Goal: Task Accomplishment & Management: Manage account settings

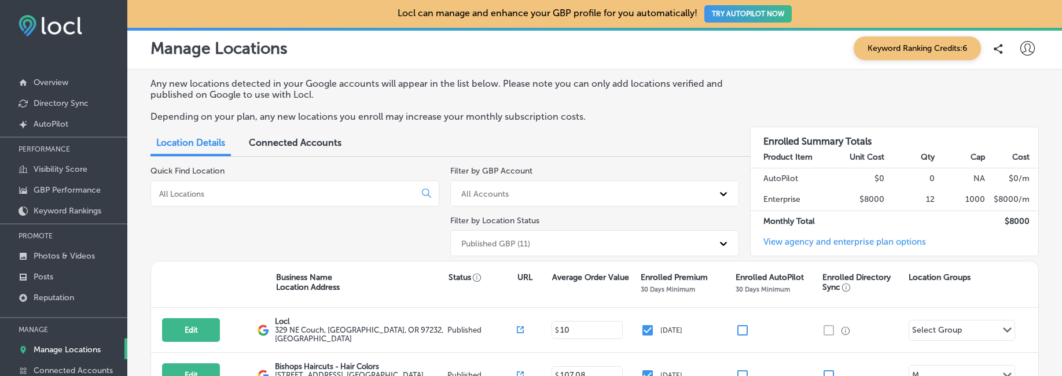
scroll to position [302, 0]
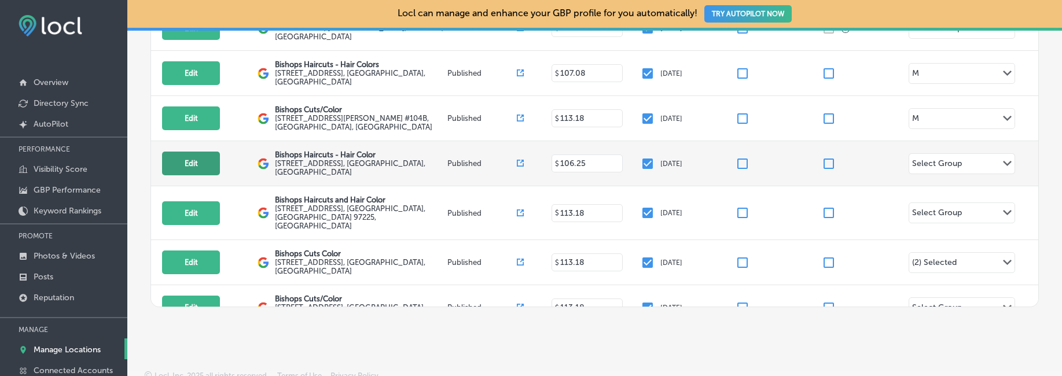
click at [201, 162] on button "Edit" at bounding box center [191, 164] width 58 height 24
select select "US"
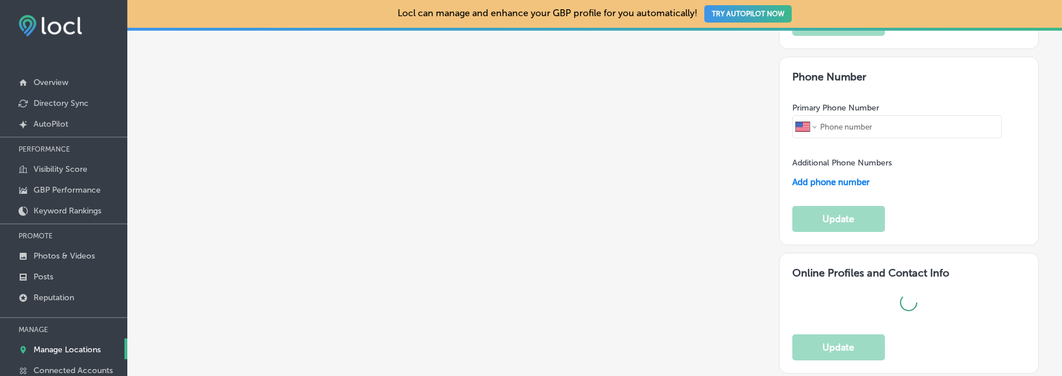
type input "Bishops Haircuts - Hair Color"
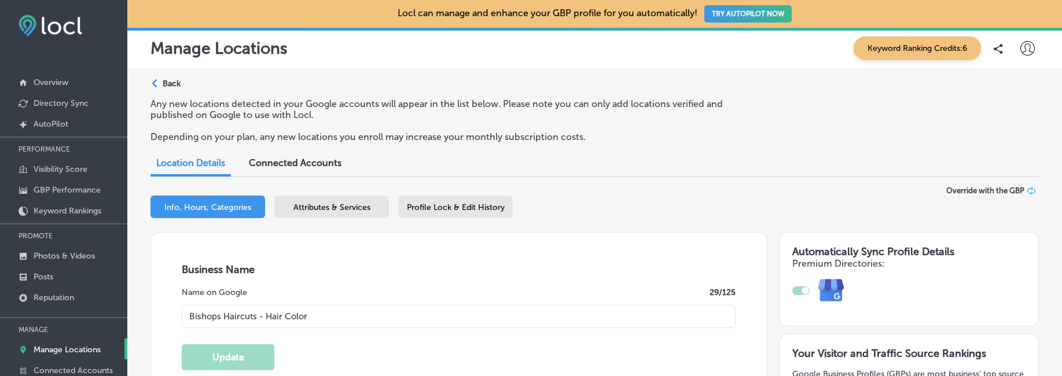
click at [440, 210] on span "Profile Lock & Edit History" at bounding box center [456, 208] width 98 height 10
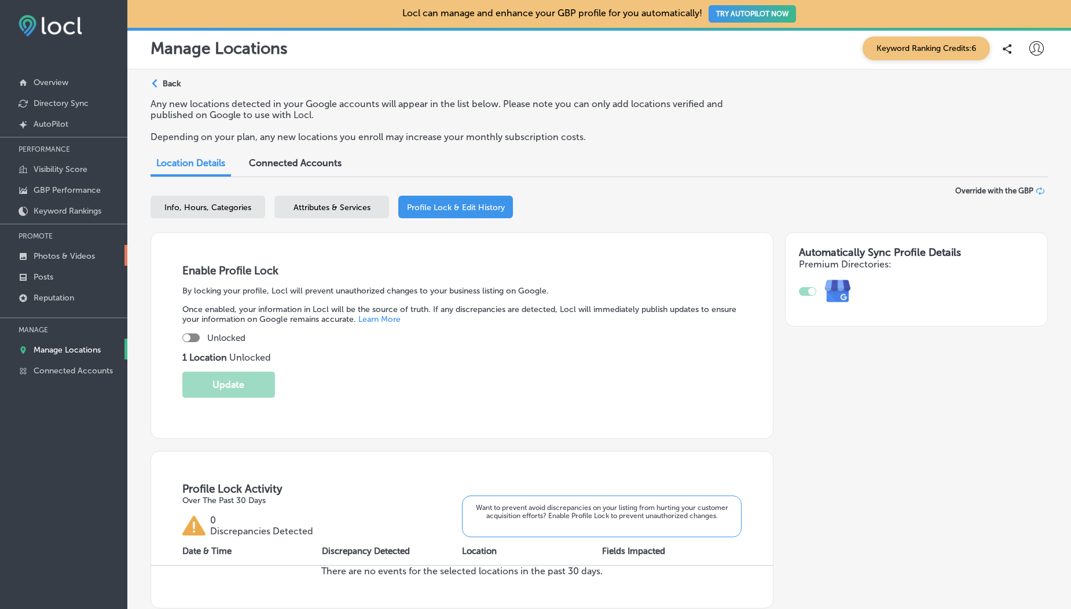
click at [75, 263] on link "Photos & Videos" at bounding box center [63, 255] width 127 height 21
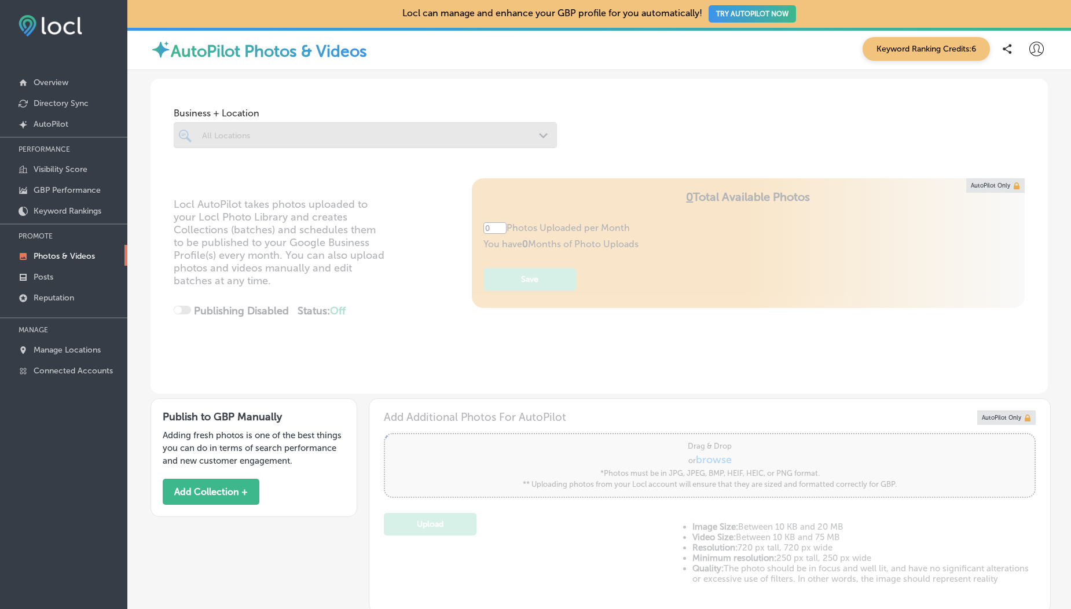
type input "5"
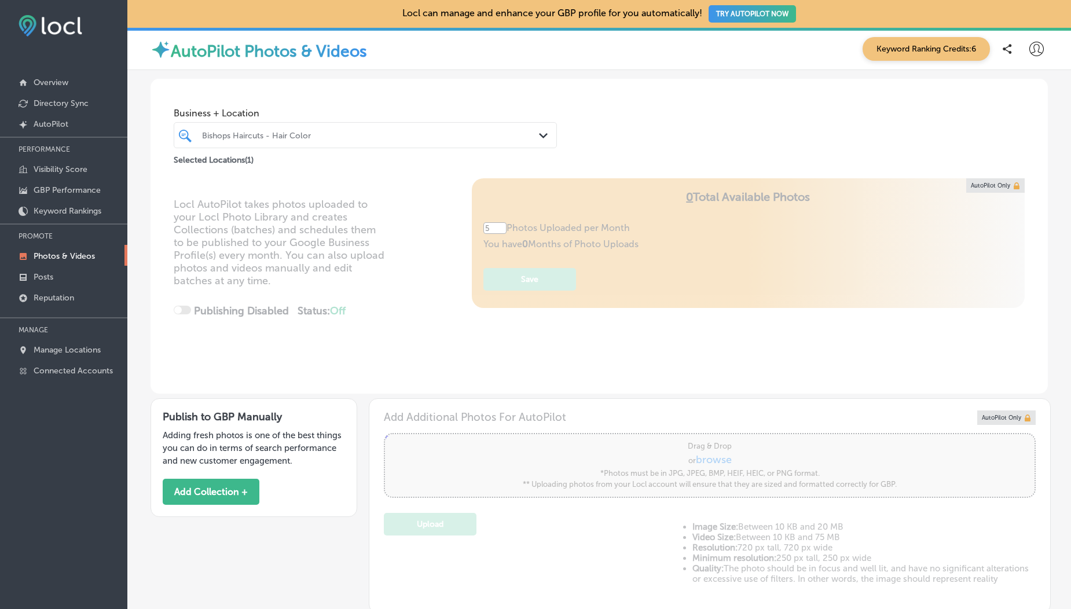
scroll to position [260, 0]
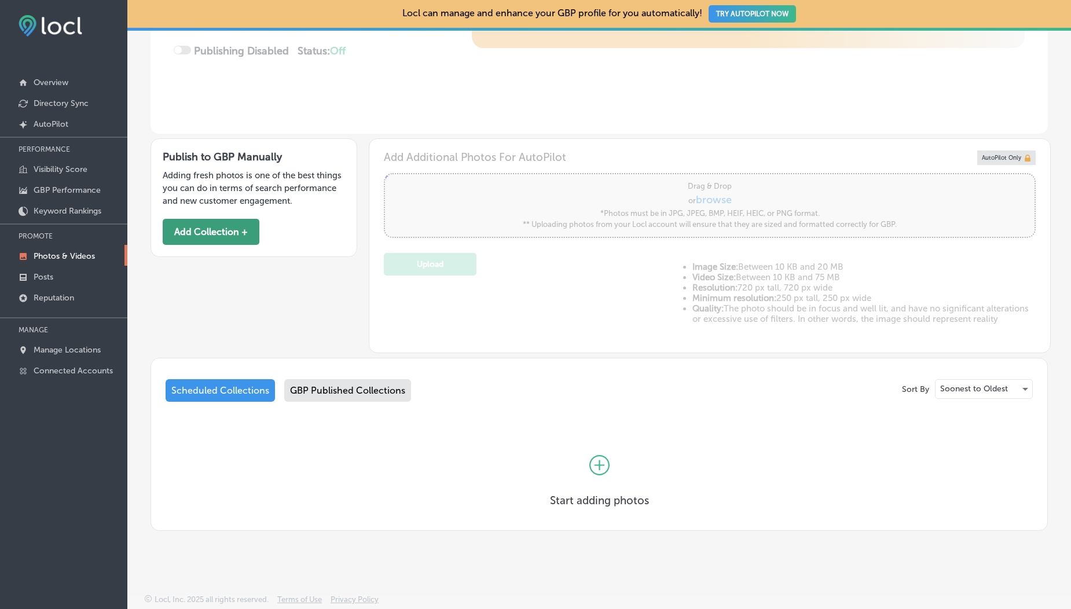
click at [224, 234] on button "Add Collection +" at bounding box center [211, 232] width 97 height 26
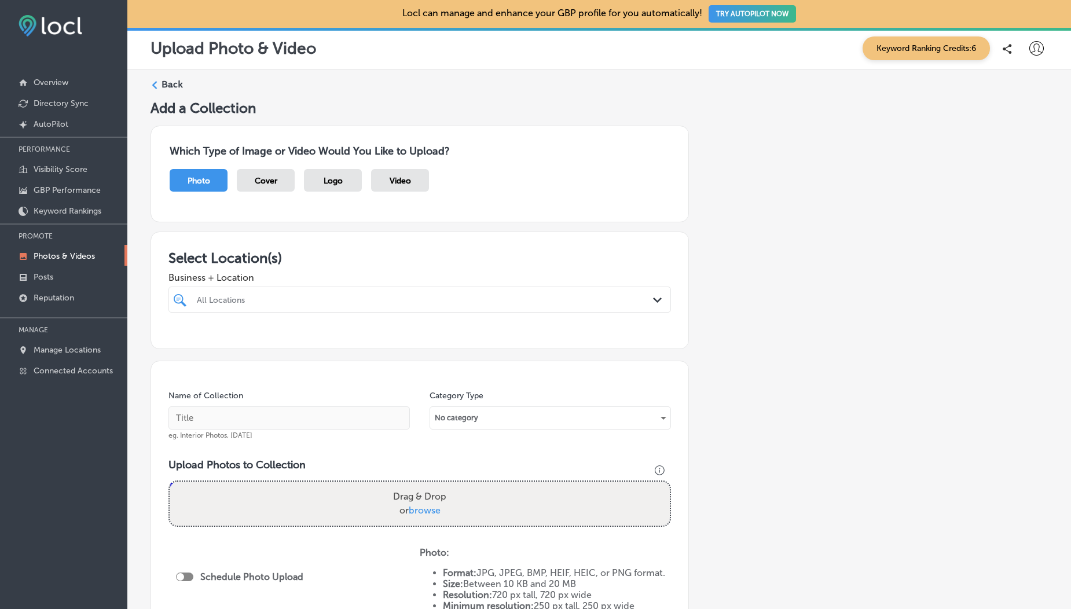
scroll to position [256, 0]
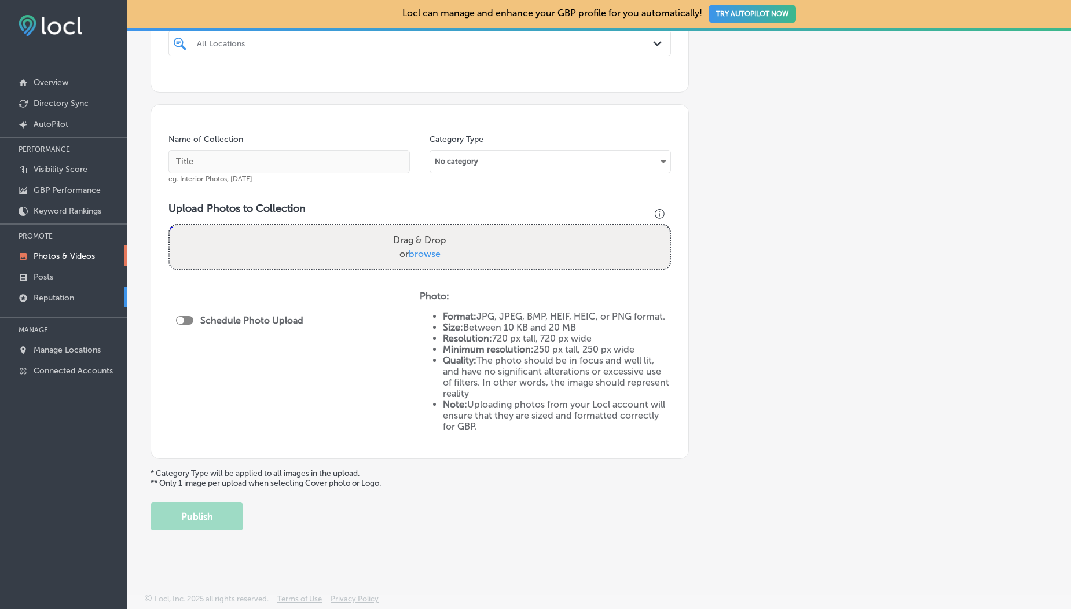
click at [55, 288] on link "Reputation" at bounding box center [63, 297] width 127 height 21
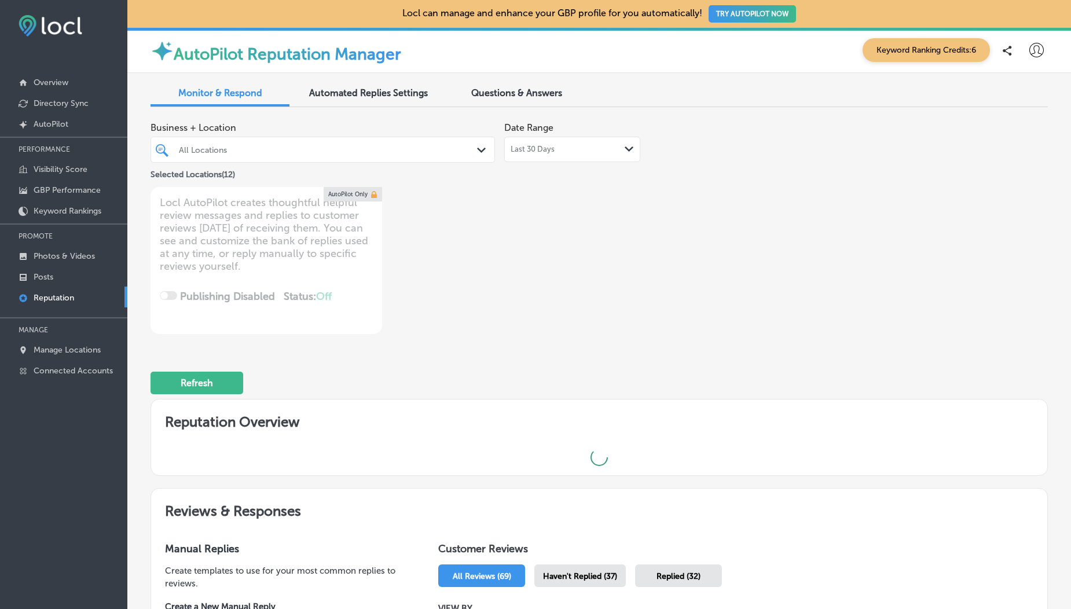
type textarea "x"
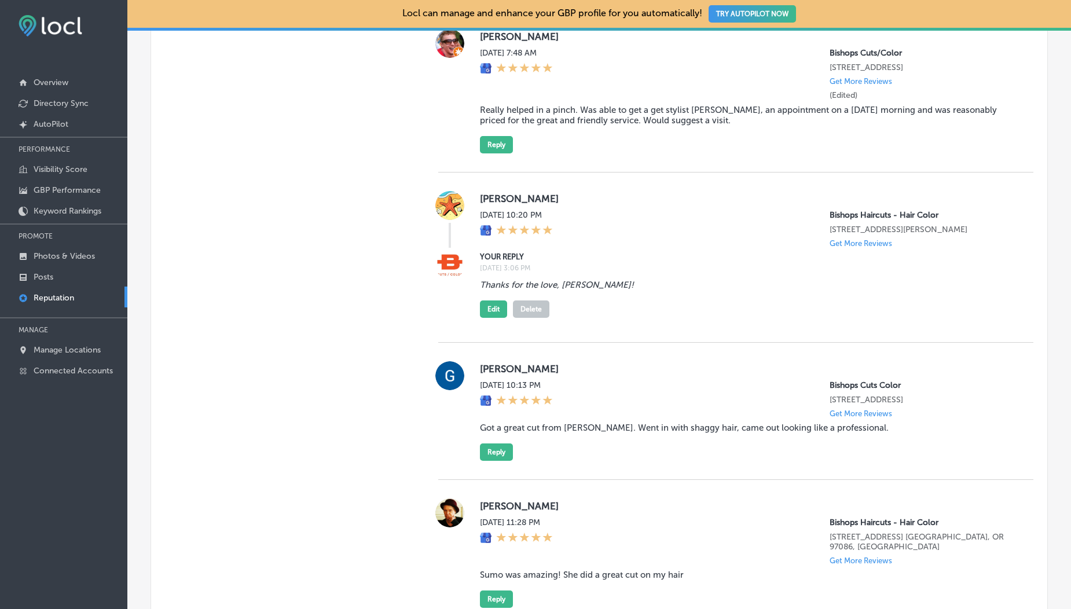
scroll to position [2305, 0]
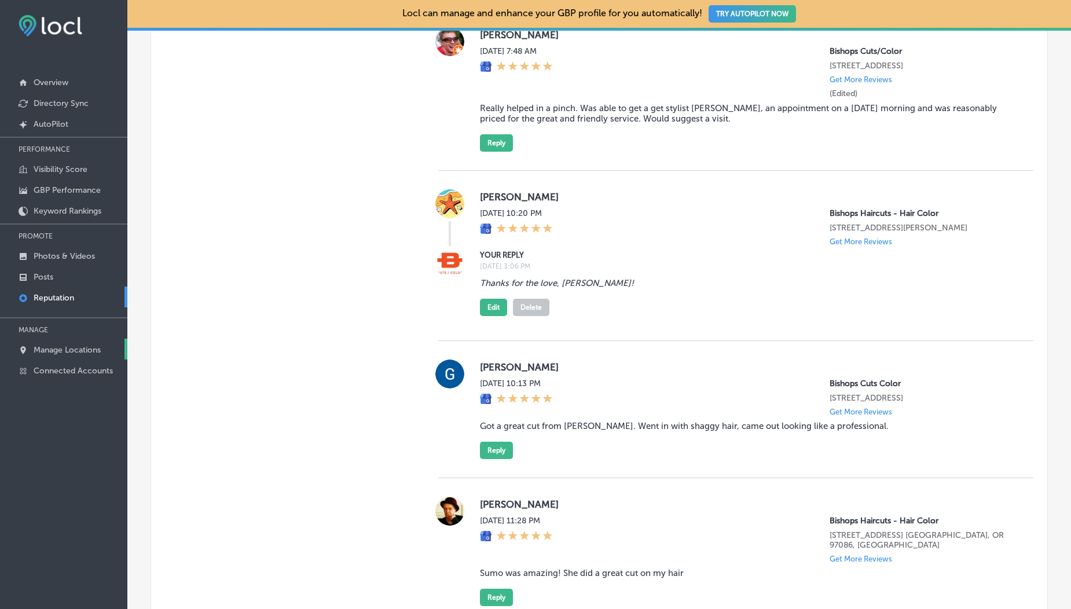
click at [72, 343] on link "Manage Locations" at bounding box center [63, 349] width 127 height 21
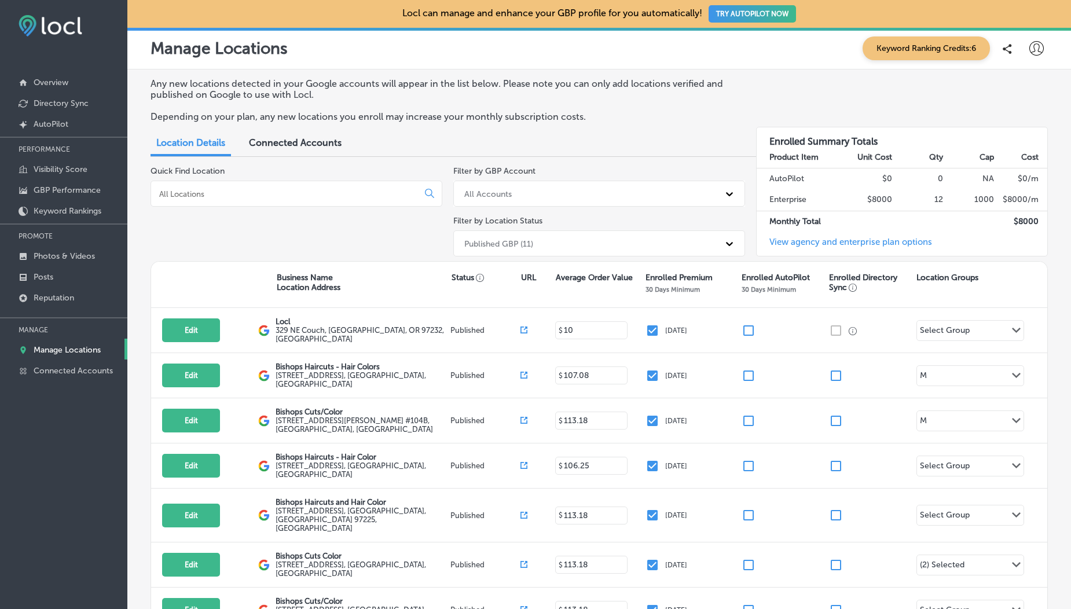
click at [763, 14] on button "TRY AUTOPILOT NOW" at bounding box center [752, 13] width 87 height 17
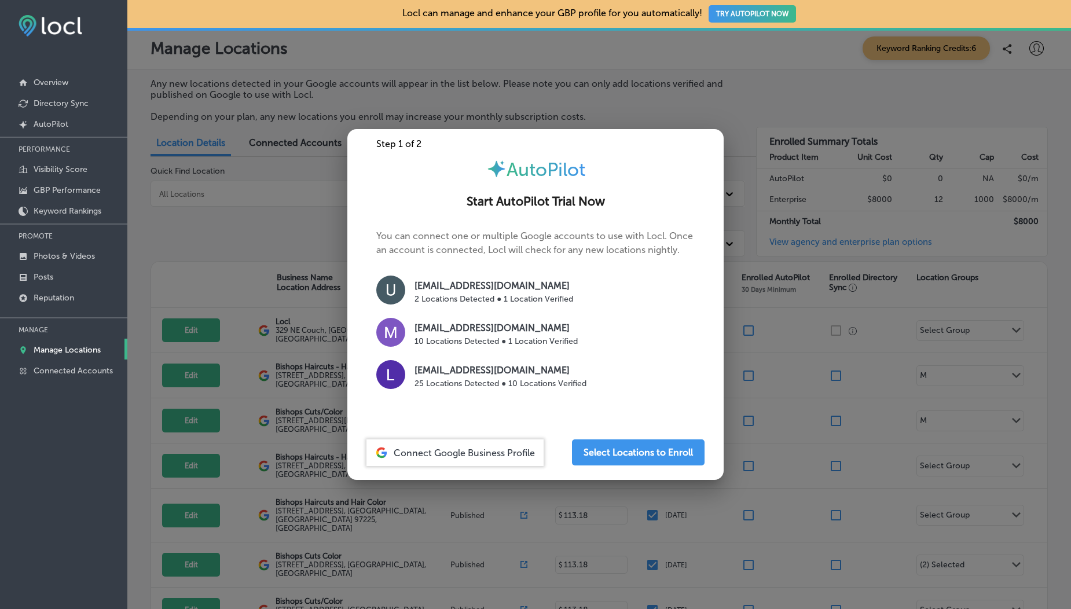
click at [743, 65] on div at bounding box center [535, 304] width 1071 height 609
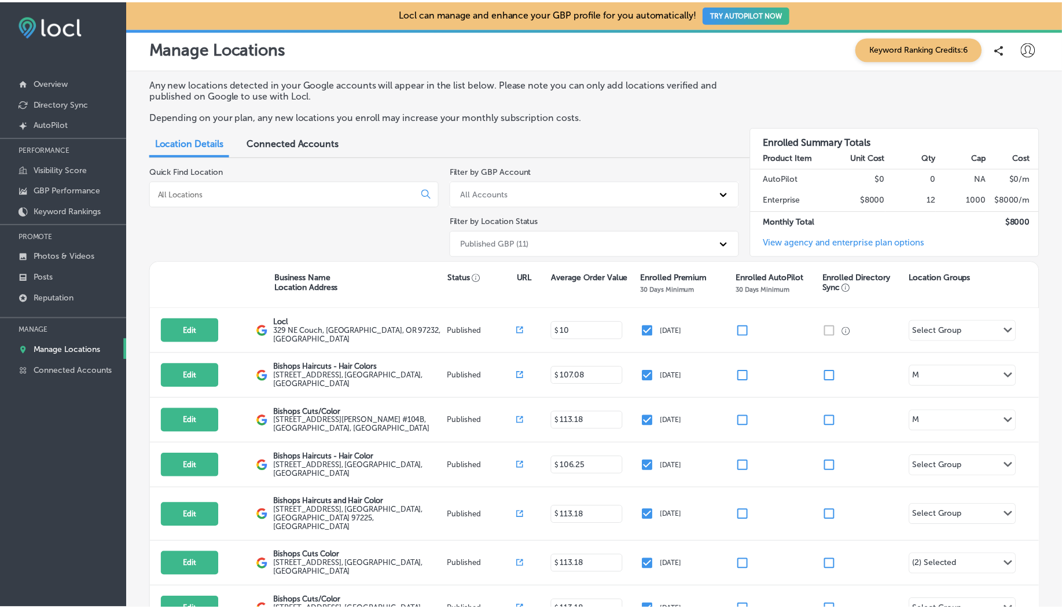
scroll to position [261, 0]
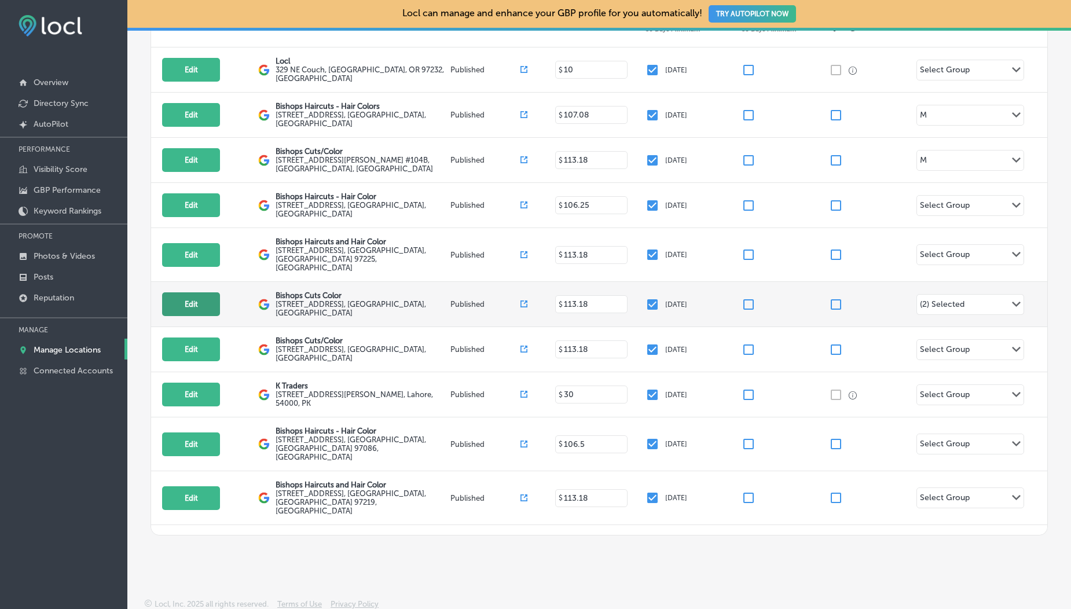
click at [209, 296] on button "Edit" at bounding box center [191, 304] width 58 height 24
select select "US"
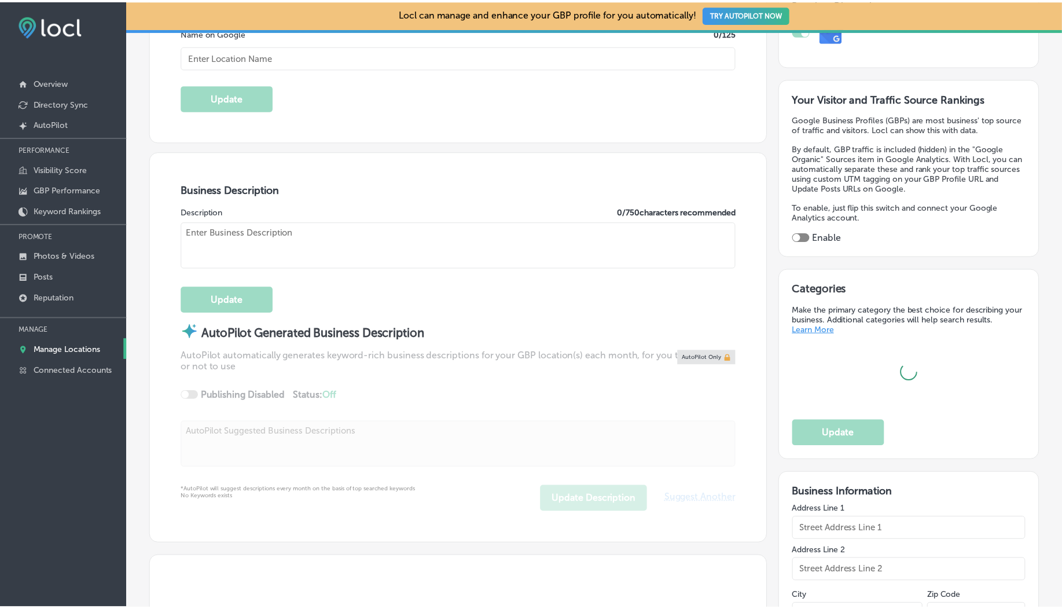
scroll to position [281, 0]
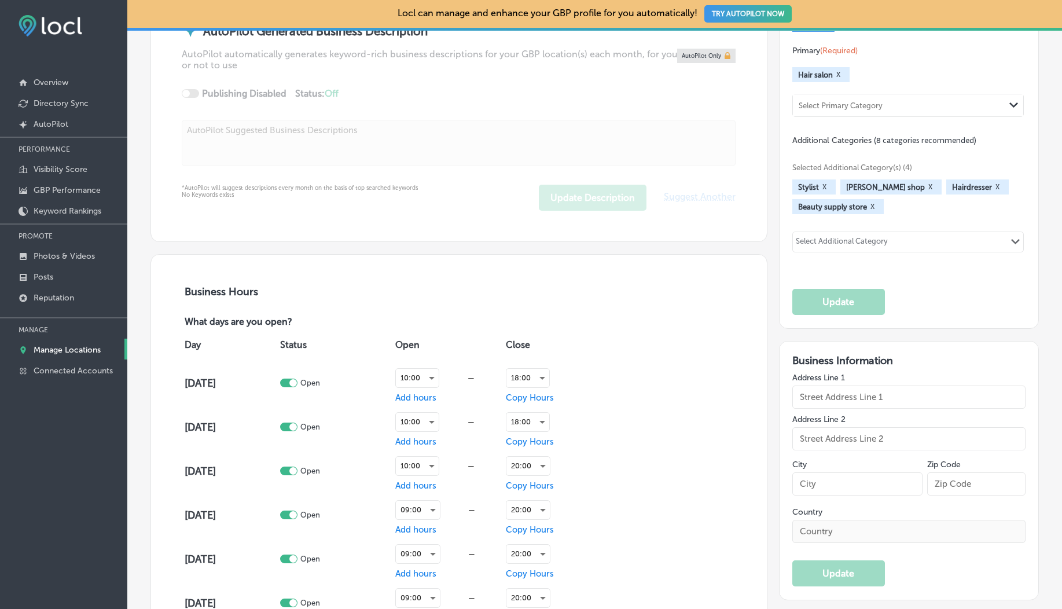
checkbox input "true"
type textarea "At Bishops Cuts Color, we embrace individuality and self-expression in a vibran…"
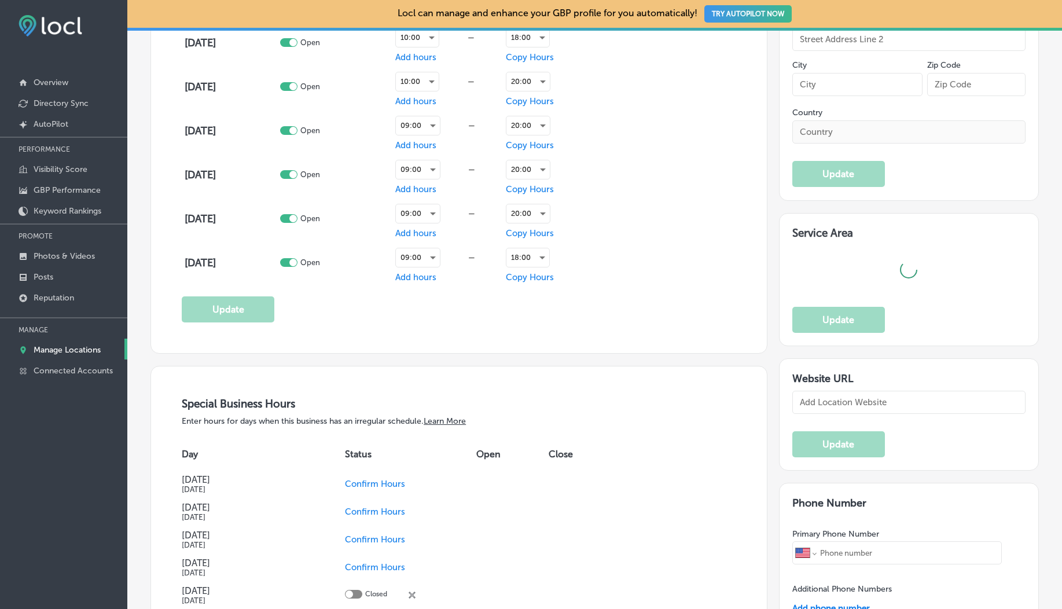
type textarea "Bishops Cuts Color redefines what you expect from a hair salon near me by blend…"
type input "[STREET_ADDRESS]"
type input "[GEOGRAPHIC_DATA]"
type input "98684"
type input "US"
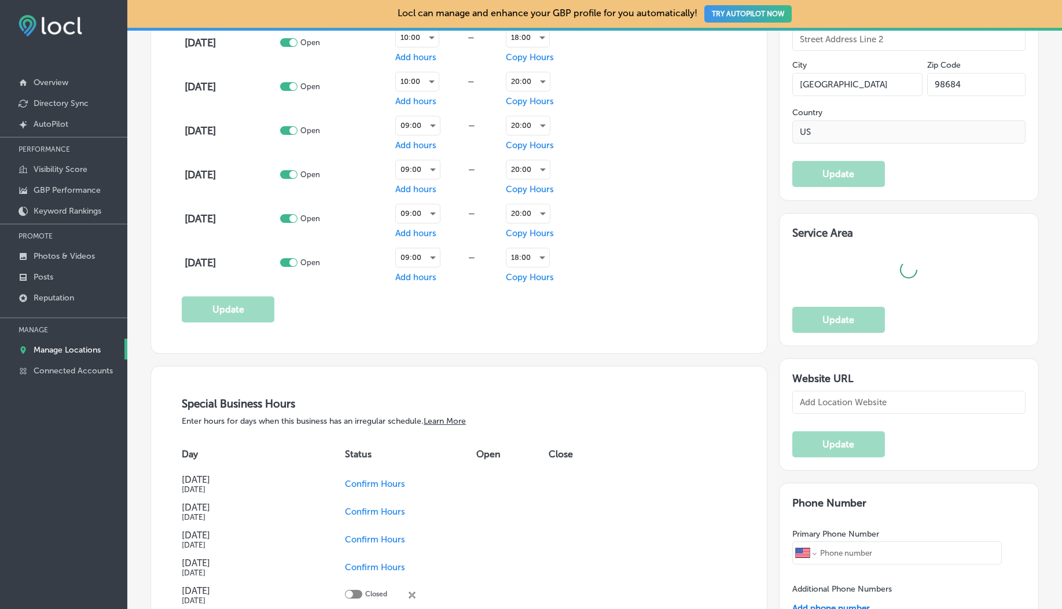
type input "[URL][DOMAIN_NAME]"
type input "Bishops Cuts Color"
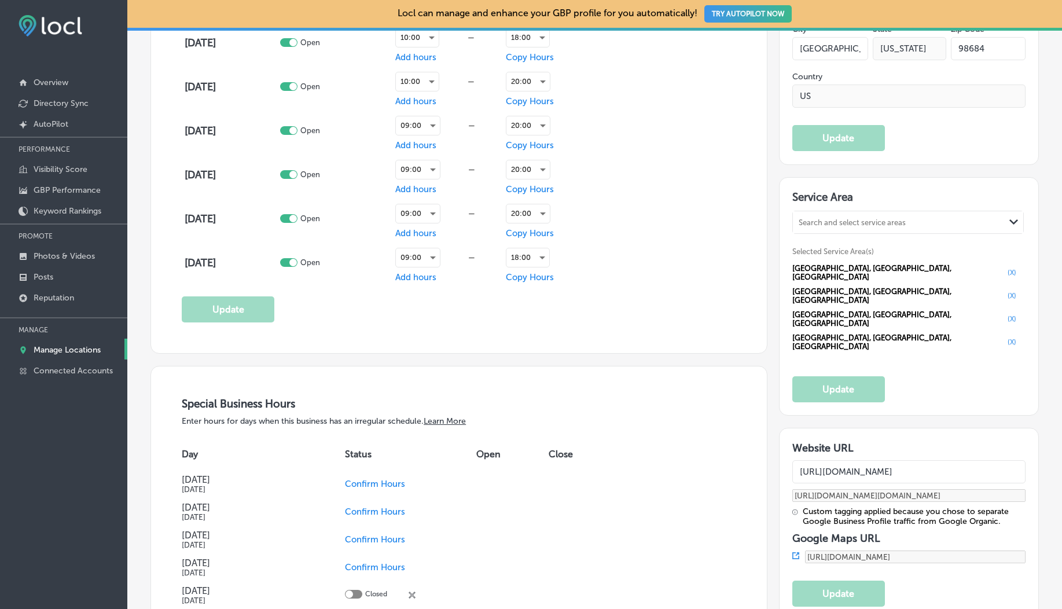
type input "[PHONE_NUMBER]"
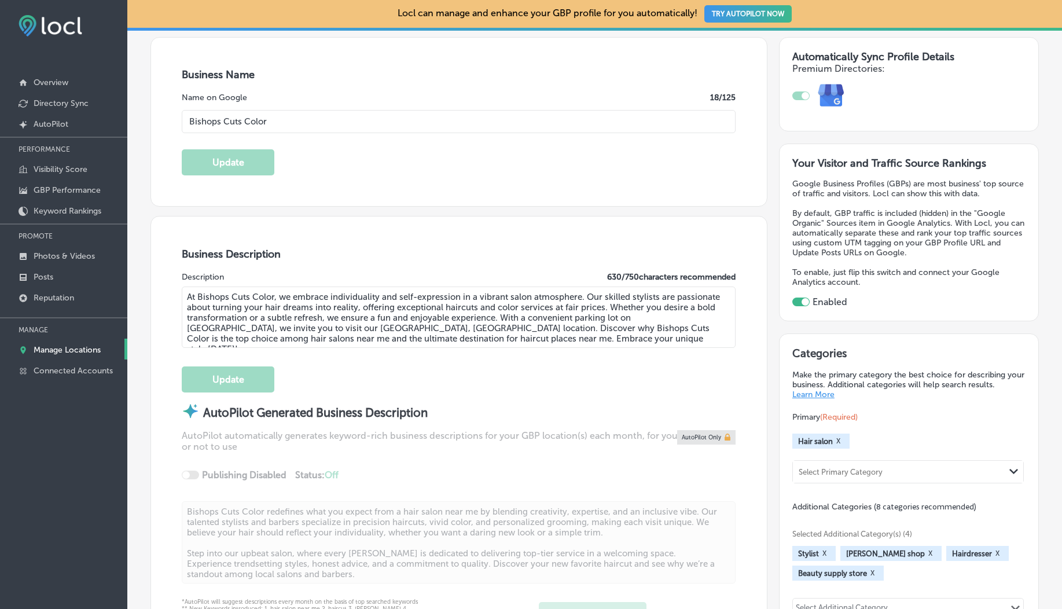
scroll to position [0, 0]
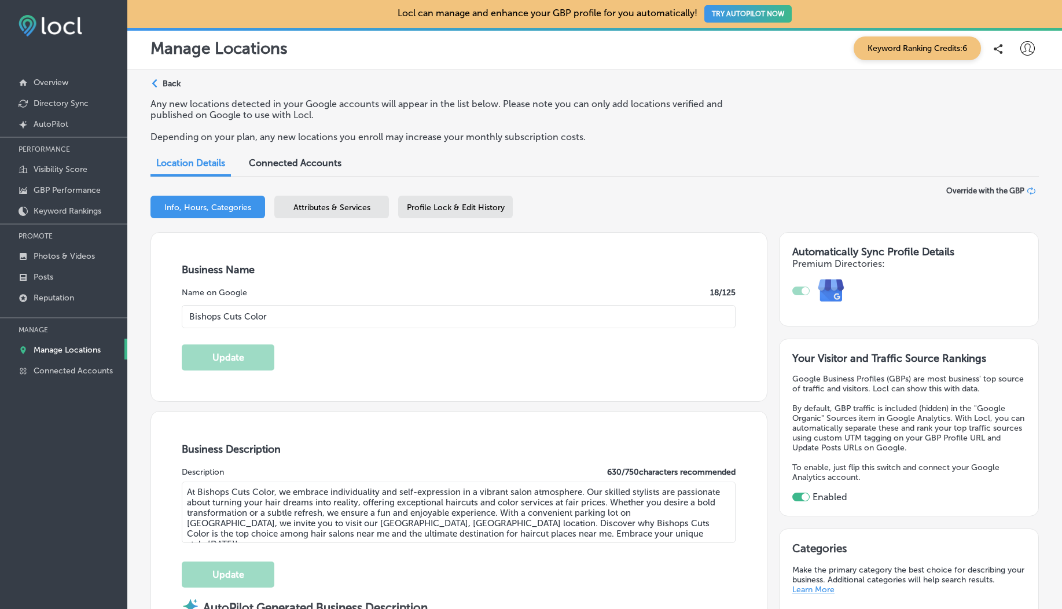
click at [439, 210] on span "Profile Lock & Edit History" at bounding box center [456, 208] width 98 height 10
